Goal: Communication & Community: Answer question/provide support

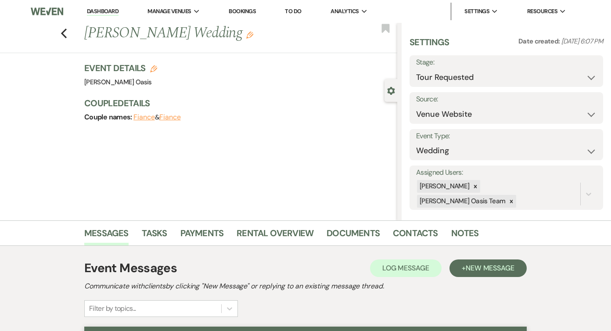
select select "2"
select select "5"
click at [97, 9] on link "Dashboard" at bounding box center [103, 11] width 32 height 8
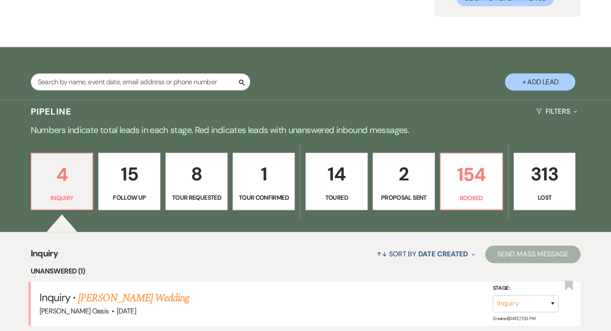
scroll to position [123, 0]
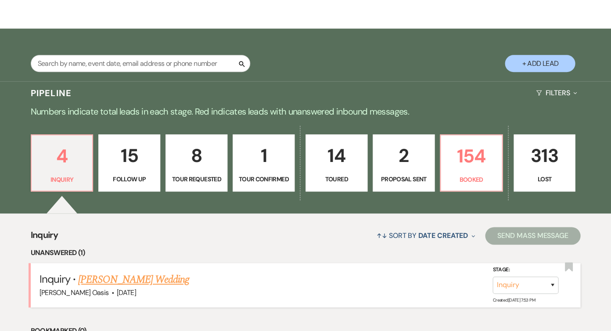
click at [144, 279] on link "[PERSON_NAME] Wedding" at bounding box center [133, 280] width 111 height 16
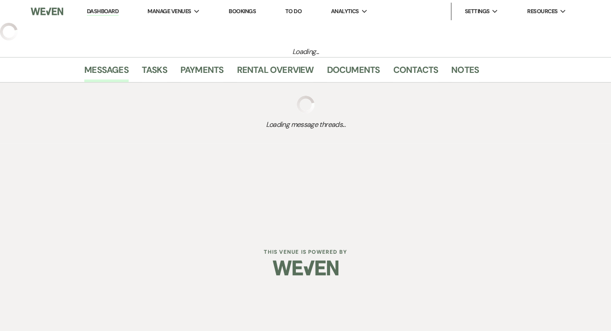
select select "5"
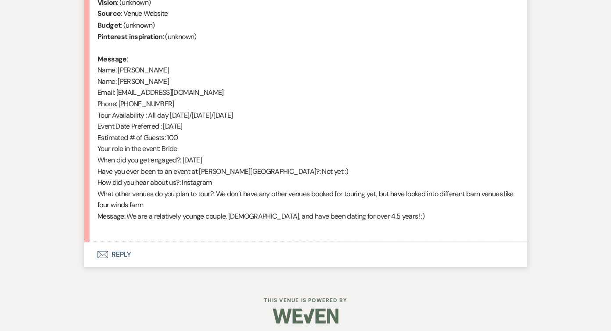
scroll to position [414, 0]
click at [189, 250] on button "Envelope Reply" at bounding box center [305, 254] width 442 height 25
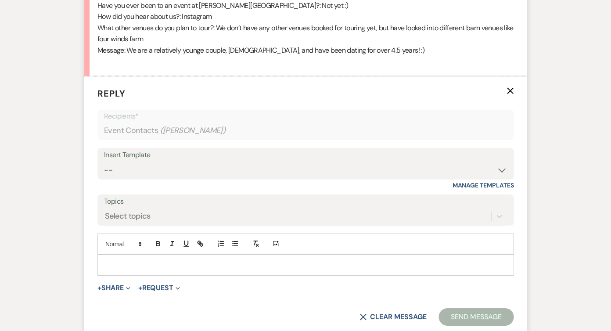
scroll to position [615, 0]
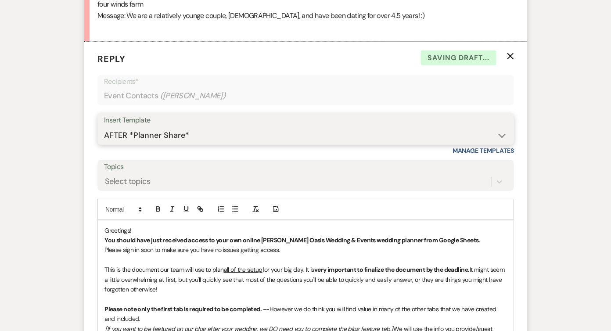
select select "2583"
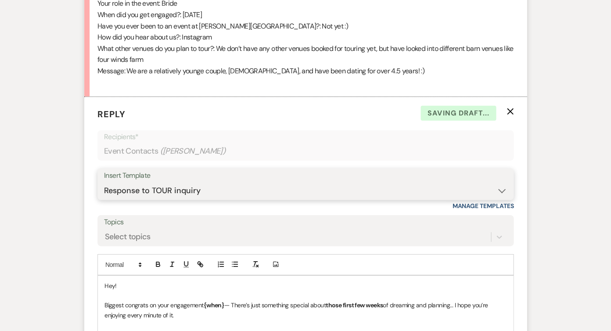
scroll to position [543, 0]
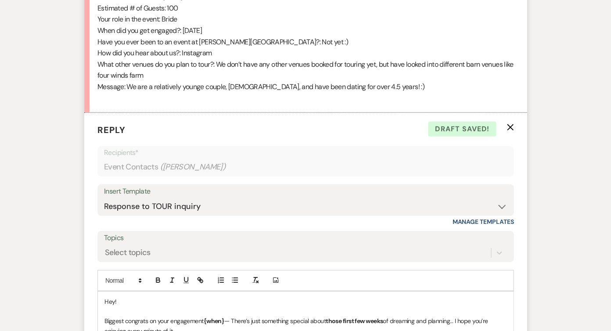
click at [225, 316] on p "Biggest congrats on your engagement {when} — There’s just something special abo…" at bounding box center [305, 326] width 402 height 20
click at [158, 276] on icon "button" at bounding box center [158, 280] width 8 height 8
drag, startPoint x: 398, startPoint y: 313, endPoint x: 331, endPoint y: 313, distance: 67.2
click at [331, 316] on p "Biggest congrats on your engagement last month!— There’s just something special…" at bounding box center [305, 326] width 402 height 20
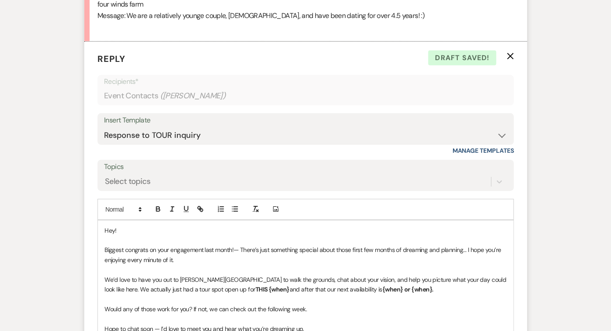
scroll to position [618, 0]
